Goal: Task Accomplishment & Management: Manage account settings

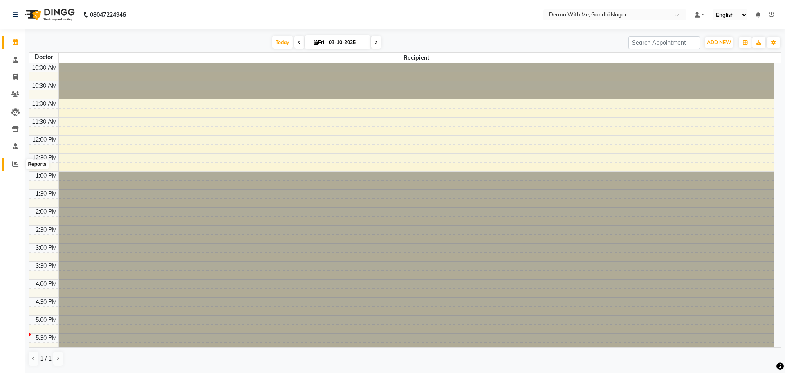
click at [16, 166] on icon at bounding box center [15, 164] width 6 height 6
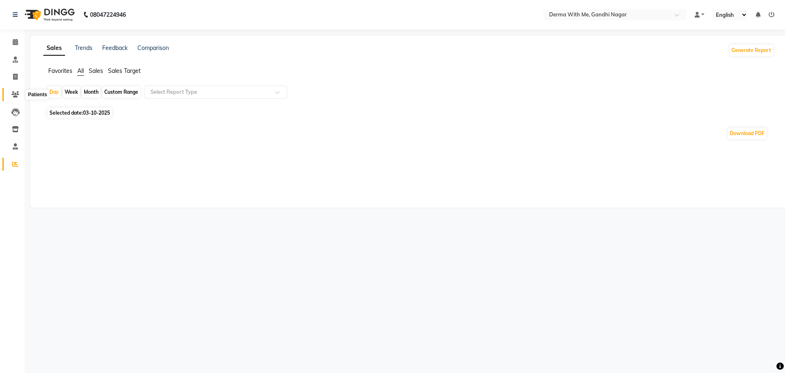
click at [19, 96] on icon at bounding box center [15, 94] width 8 height 6
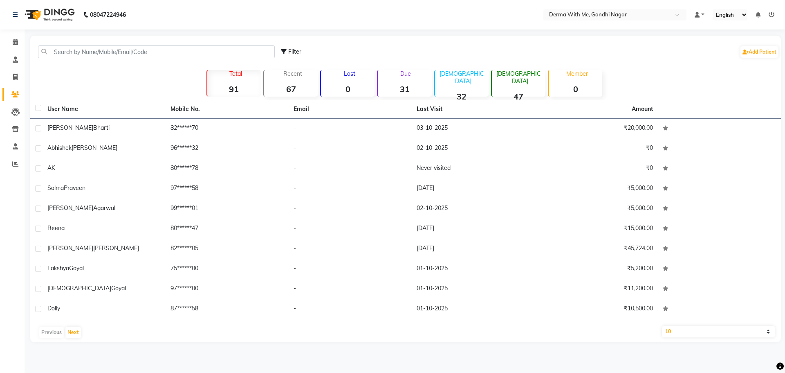
click at [772, 13] on icon at bounding box center [772, 15] width 6 height 6
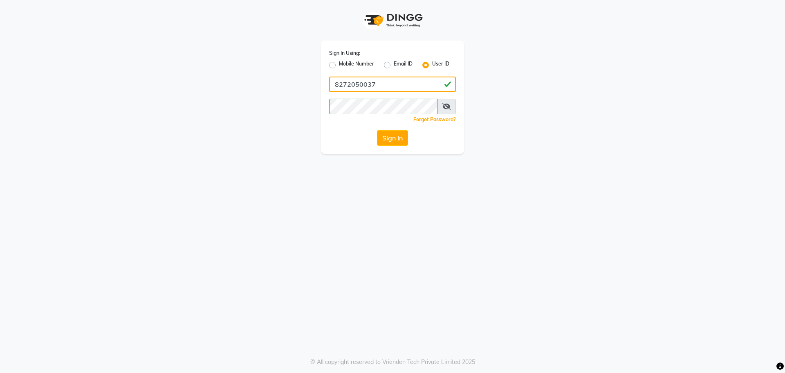
drag, startPoint x: 416, startPoint y: 87, endPoint x: 314, endPoint y: 73, distance: 103.3
click at [315, 73] on div "Sign In Using: Mobile Number Email ID User ID 8272050037 Remember me Forgot Pas…" at bounding box center [393, 77] width 466 height 154
type input "derma@123"
click at [177, 108] on div "Sign In Using: Mobile Number Email ID User ID derma@123 Remember me Forgot Pass…" at bounding box center [393, 77] width 466 height 154
click at [446, 107] on icon at bounding box center [447, 106] width 8 height 7
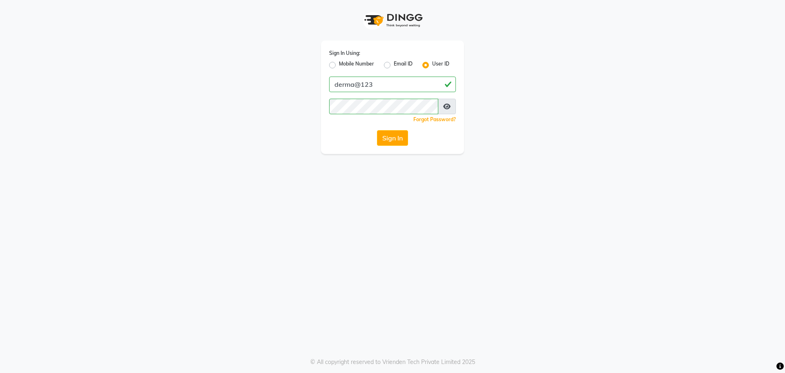
click at [447, 108] on icon at bounding box center [446, 106] width 7 height 7
click at [339, 130] on div "Sign In" at bounding box center [392, 138] width 127 height 16
click at [384, 139] on button "Sign In" at bounding box center [392, 138] width 31 height 16
